Goal: Information Seeking & Learning: Learn about a topic

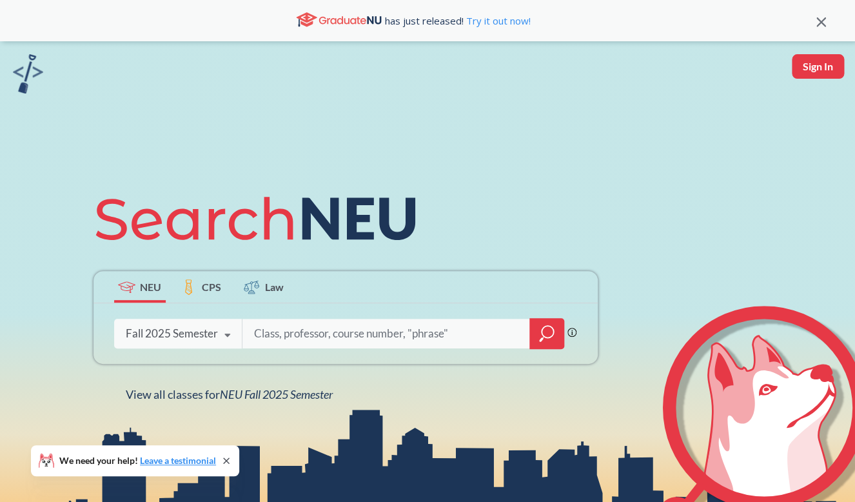
click at [277, 334] on input "search" at bounding box center [386, 333] width 268 height 27
type input "CSYE7380"
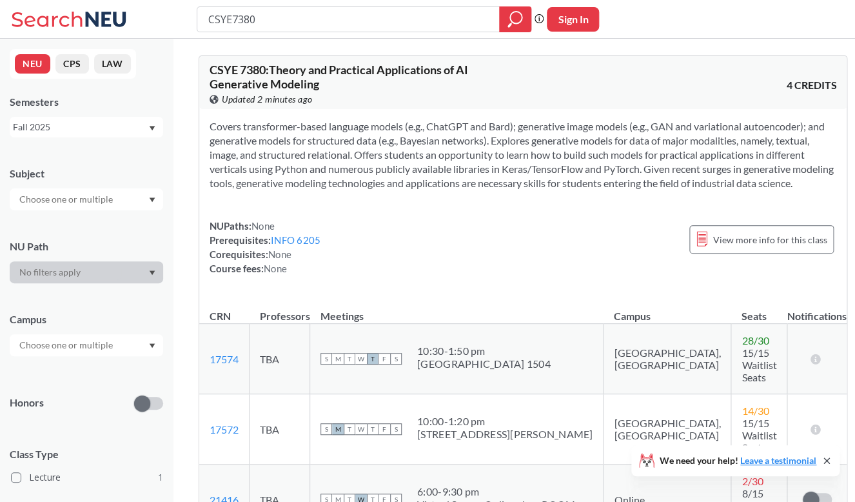
drag, startPoint x: 270, startPoint y: 26, endPoint x: 143, endPoint y: -46, distance: 145.9
click at [207, 8] on input "CSYE7380" at bounding box center [348, 19] width 283 height 22
type input "DAMG6105"
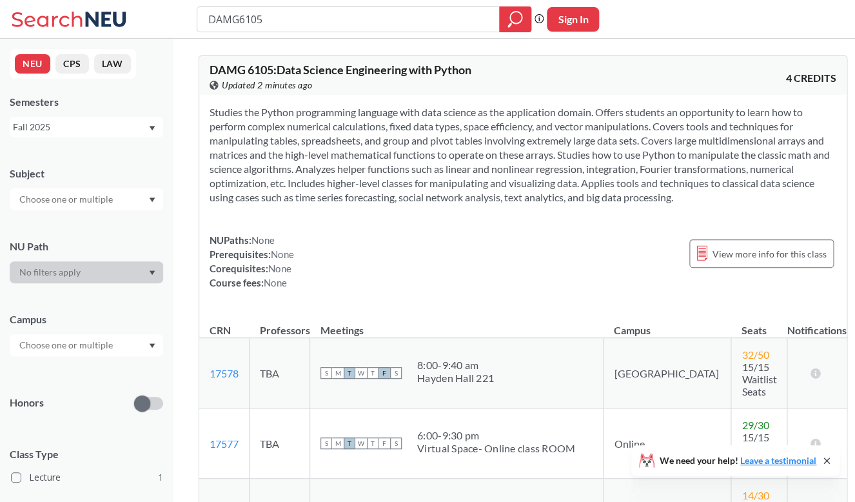
click at [605, 142] on section "Studies the Python programming language with data science as the application do…" at bounding box center [523, 154] width 627 height 99
drag, startPoint x: 295, startPoint y: 22, endPoint x: 172, endPoint y: -39, distance: 138.1
click at [207, 8] on input "DAMG6105" at bounding box center [348, 19] width 283 height 22
type input "INFO5002"
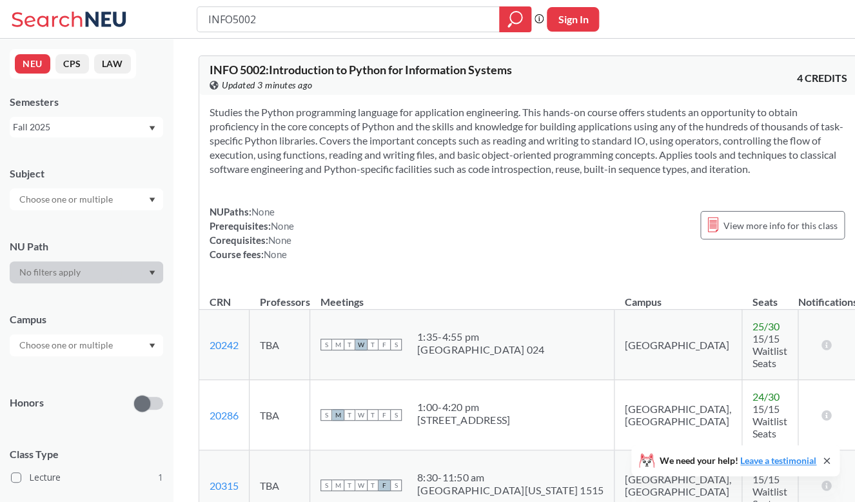
click at [542, 150] on section "Studies the Python programming language for application engineering. This hands…" at bounding box center [529, 140] width 638 height 71
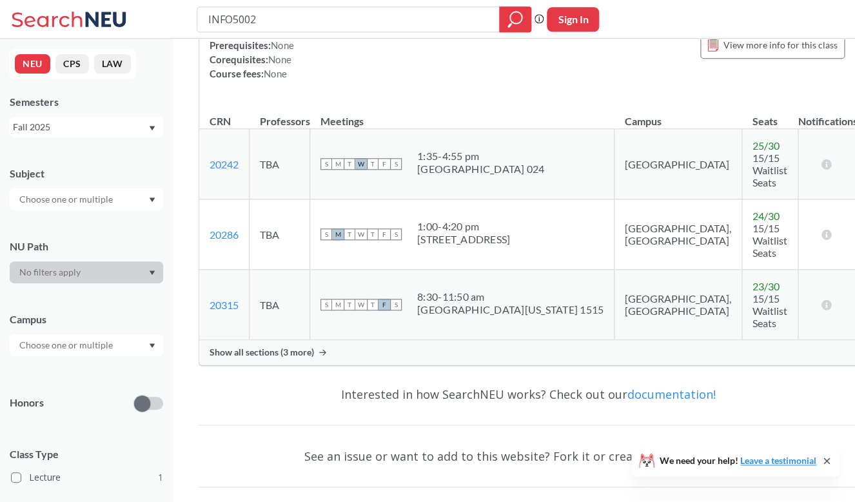
scroll to position [186, 0]
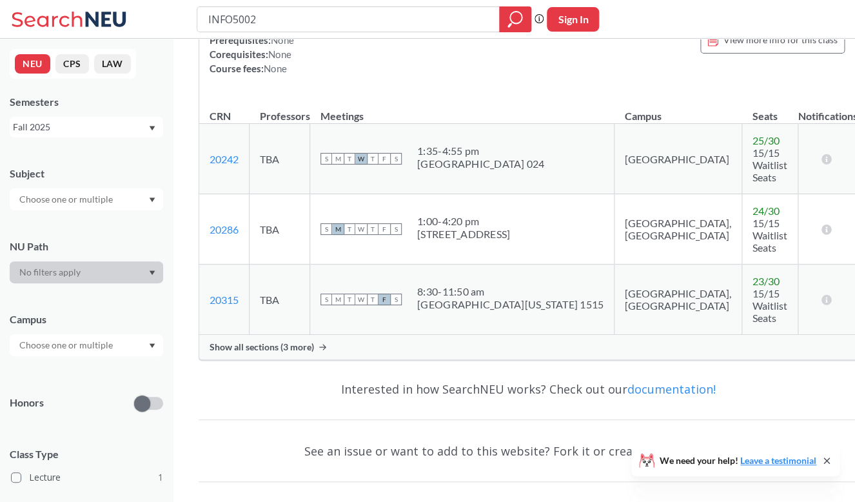
click at [275, 341] on span "Show all sections (3 more)" at bounding box center [262, 347] width 104 height 12
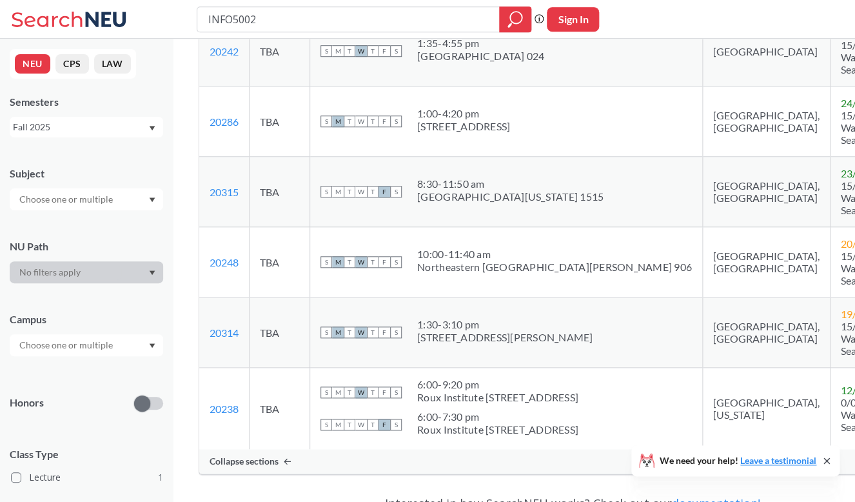
scroll to position [309, 0]
